Goal: Task Accomplishment & Management: Manage account settings

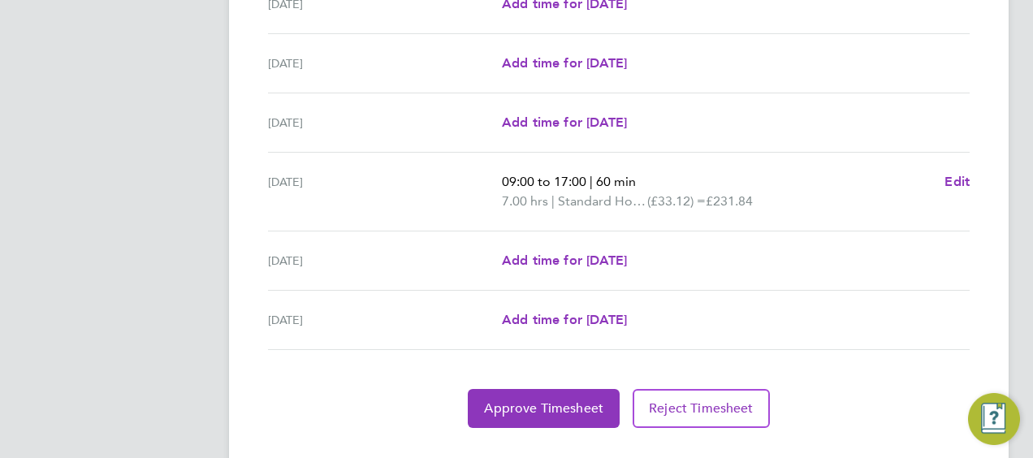
scroll to position [634, 0]
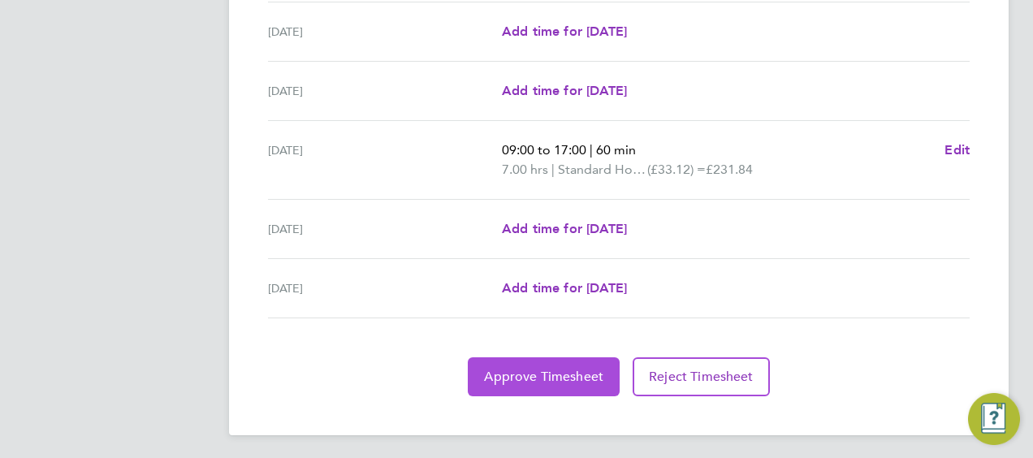
click at [543, 373] on span "Approve Timesheet" at bounding box center [543, 377] width 119 height 16
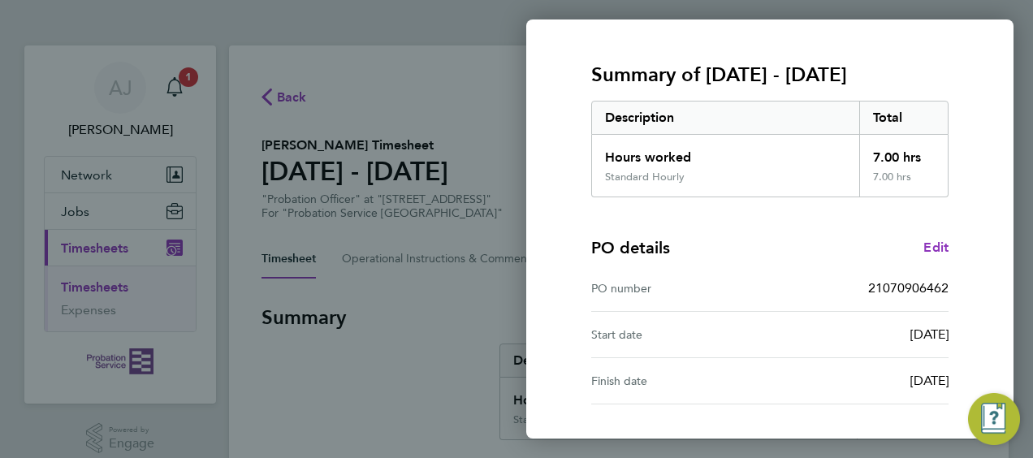
scroll to position [318, 0]
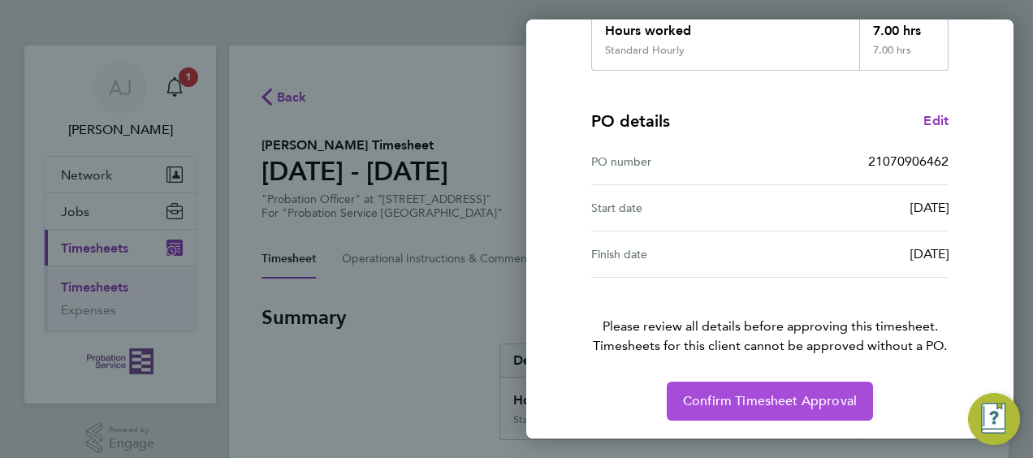
click at [710, 397] on span "Confirm Timesheet Approval" at bounding box center [770, 401] width 174 height 16
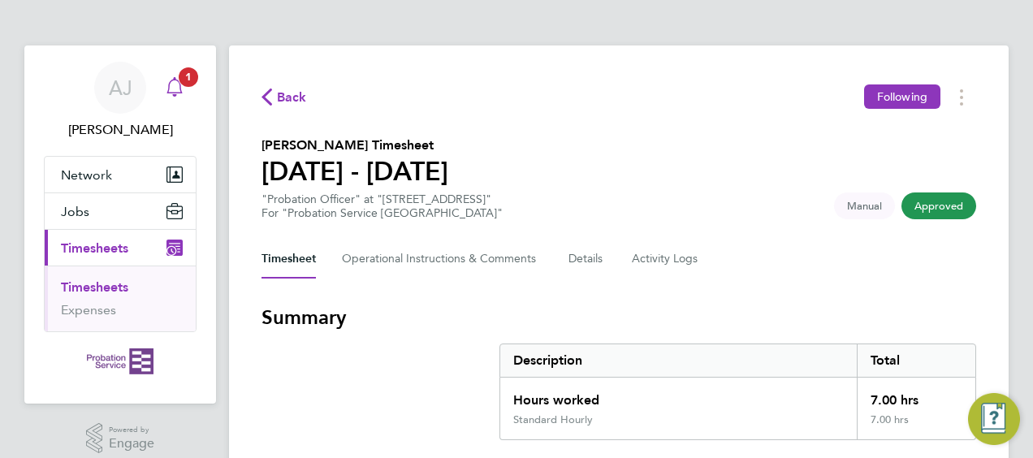
click at [172, 80] on icon "Main navigation" at bounding box center [174, 86] width 19 height 19
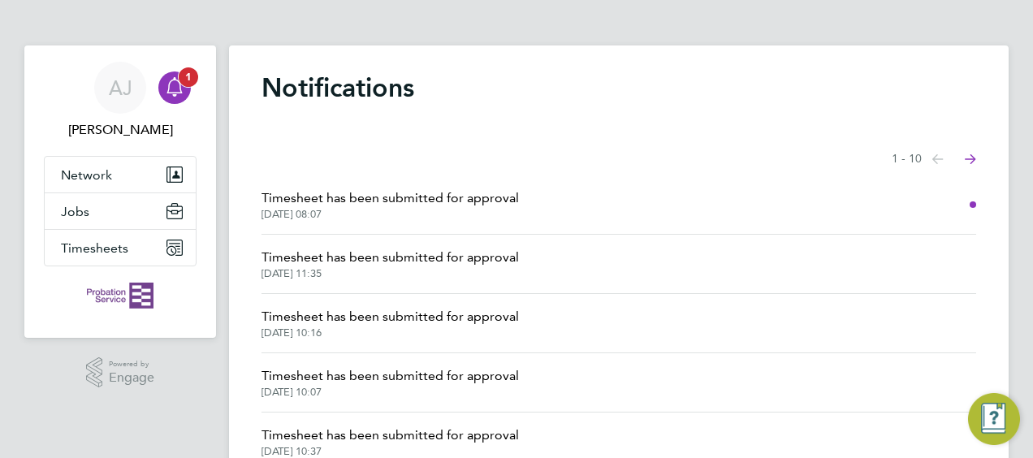
click at [170, 104] on link "Notifications 1" at bounding box center [174, 88] width 32 height 52
click at [165, 88] on icon "Main navigation" at bounding box center [174, 86] width 19 height 19
click at [107, 99] on div "AJ" at bounding box center [120, 88] width 52 height 52
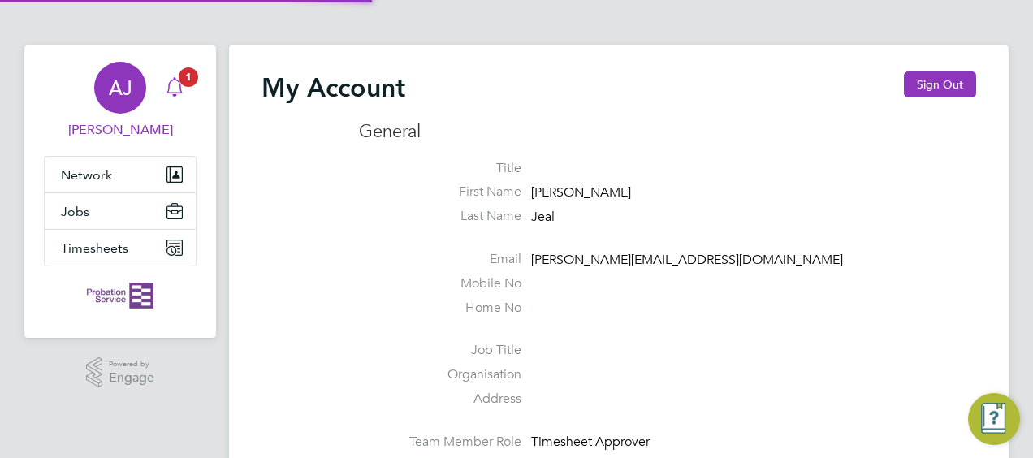
type input "[PERSON_NAME][EMAIL_ADDRESS][DOMAIN_NAME]"
click at [177, 90] on icon "Main navigation" at bounding box center [174, 86] width 19 height 19
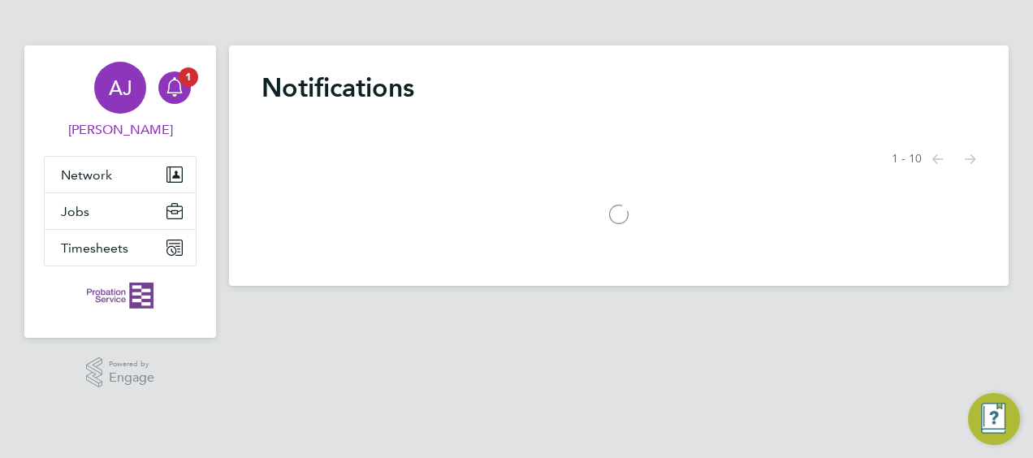
click at [109, 93] on span "AJ" at bounding box center [121, 87] width 24 height 21
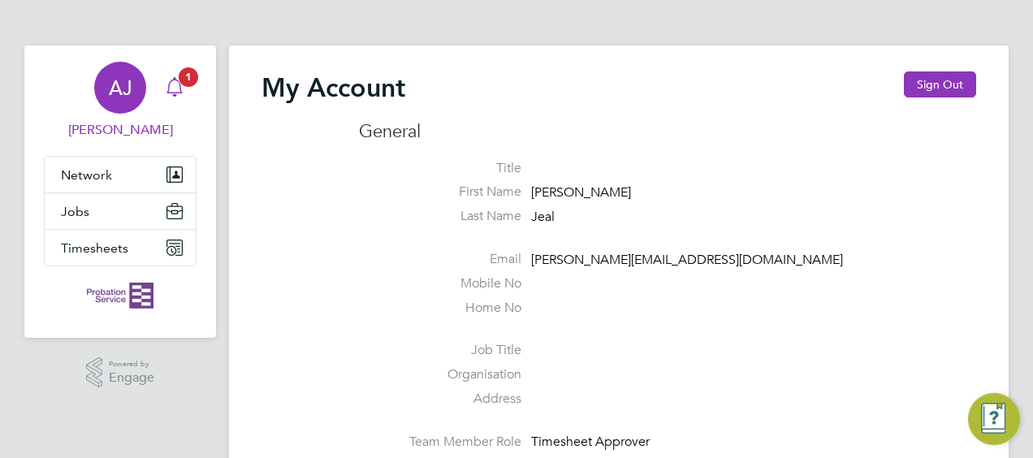
click at [175, 88] on icon "Main navigation" at bounding box center [174, 86] width 19 height 19
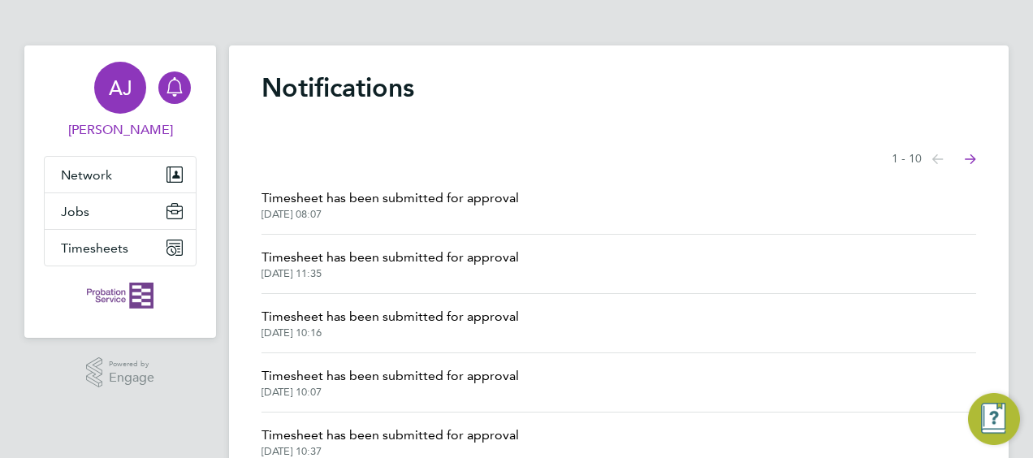
click at [124, 122] on span "[PERSON_NAME]" at bounding box center [120, 129] width 153 height 19
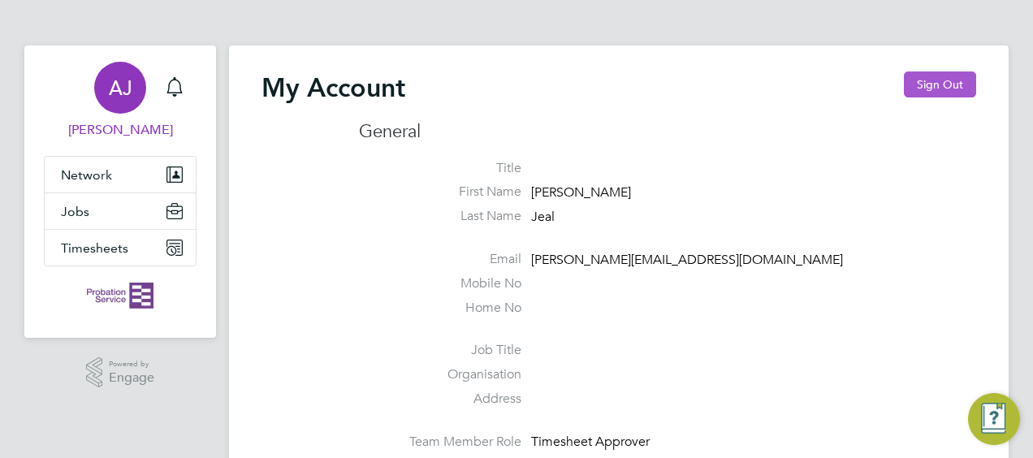
click at [937, 84] on button "Sign Out" at bounding box center [939, 84] width 72 height 26
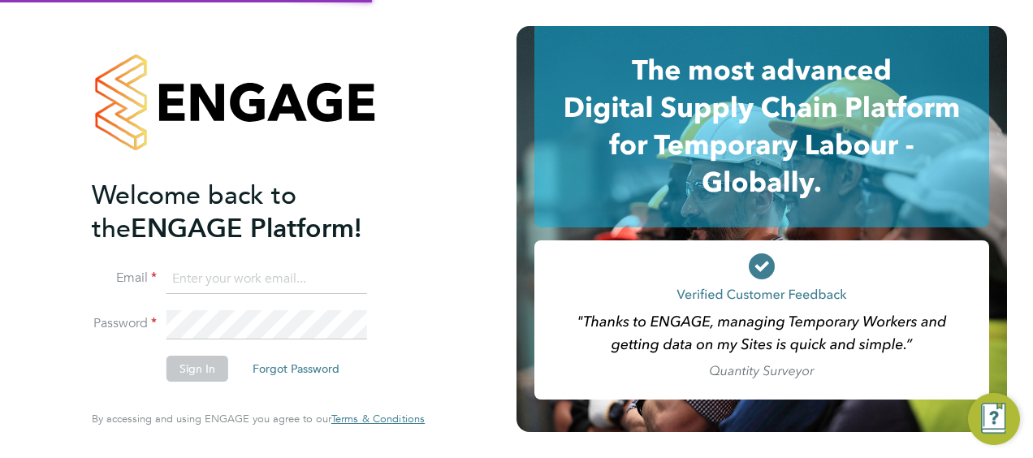
type input "[PERSON_NAME][EMAIL_ADDRESS][DOMAIN_NAME]"
